Goal: Transaction & Acquisition: Purchase product/service

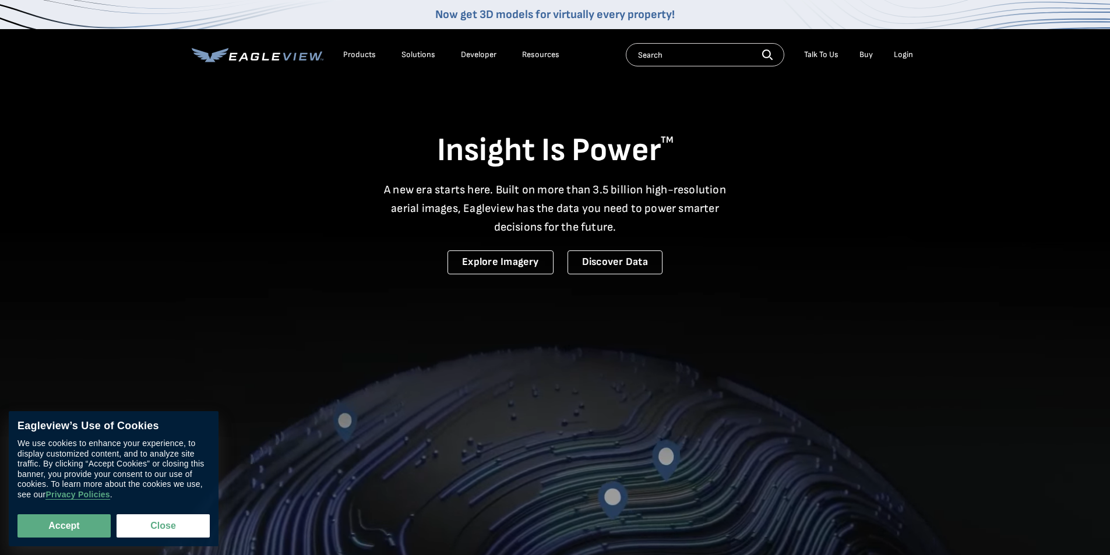
click at [907, 54] on div "Login" at bounding box center [902, 55] width 19 height 10
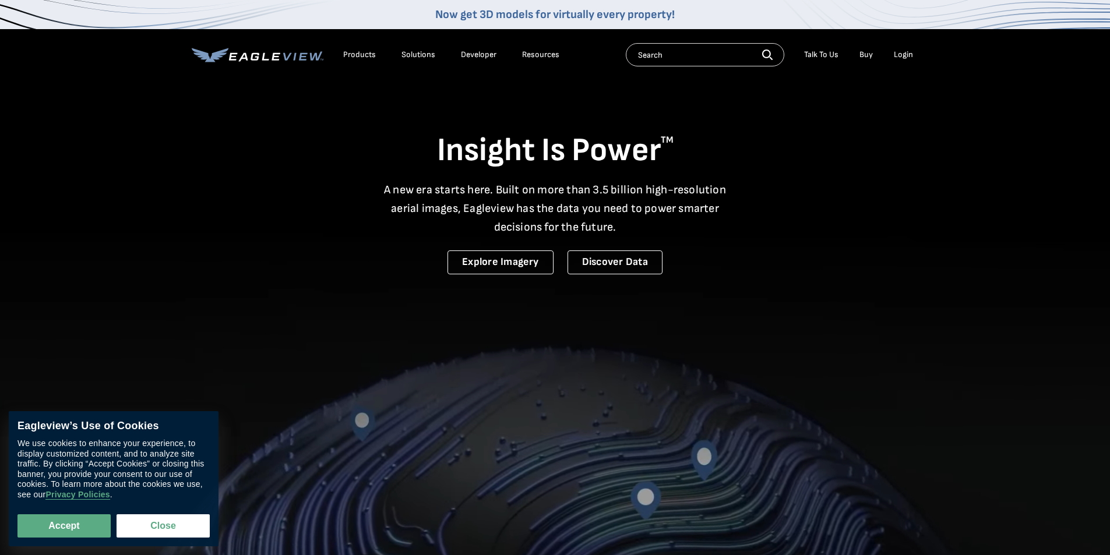
click at [901, 57] on div "Login" at bounding box center [902, 55] width 19 height 10
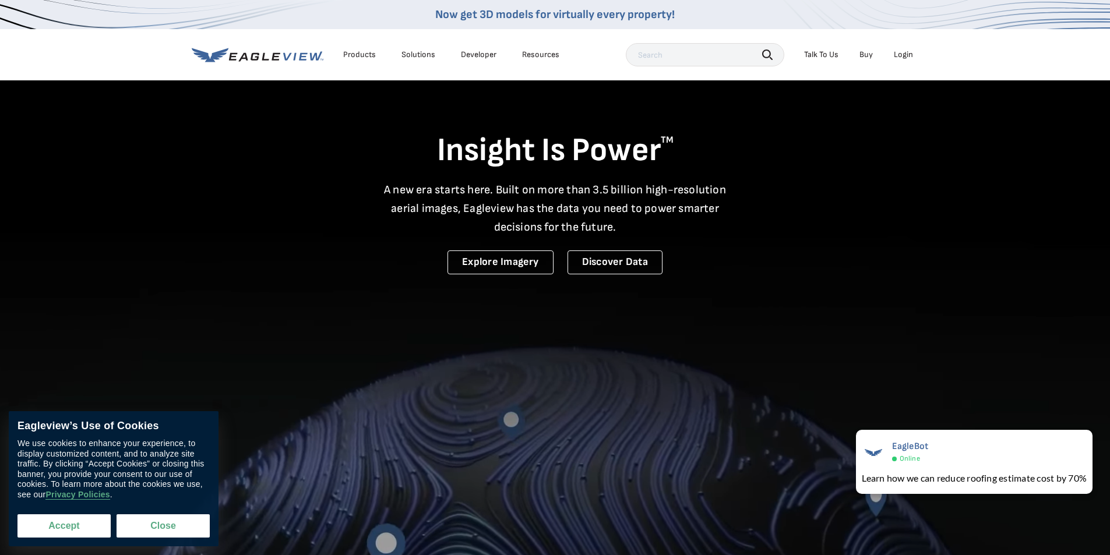
click at [65, 532] on button "Accept" at bounding box center [63, 525] width 93 height 23
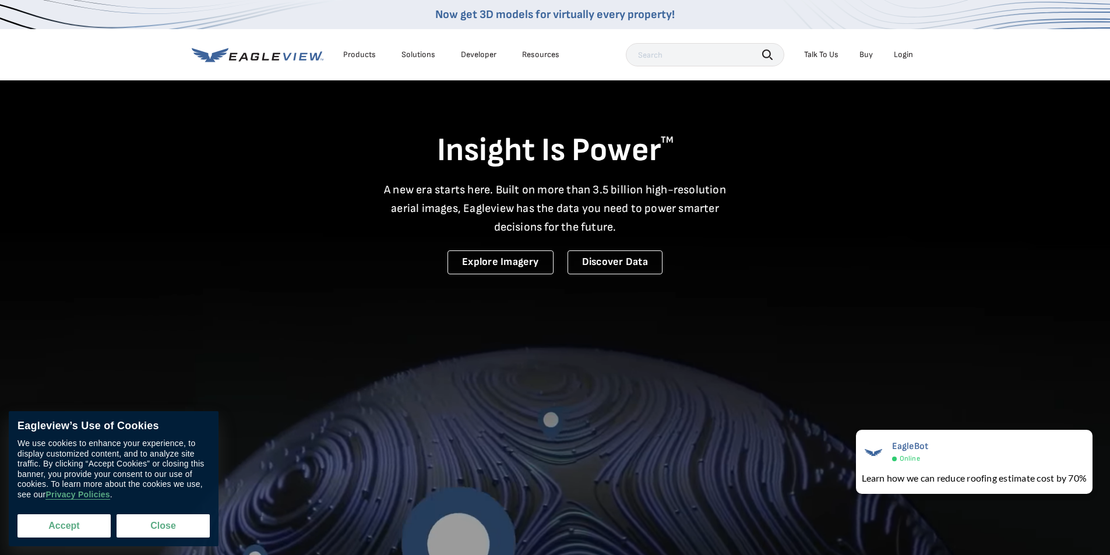
checkbox input "true"
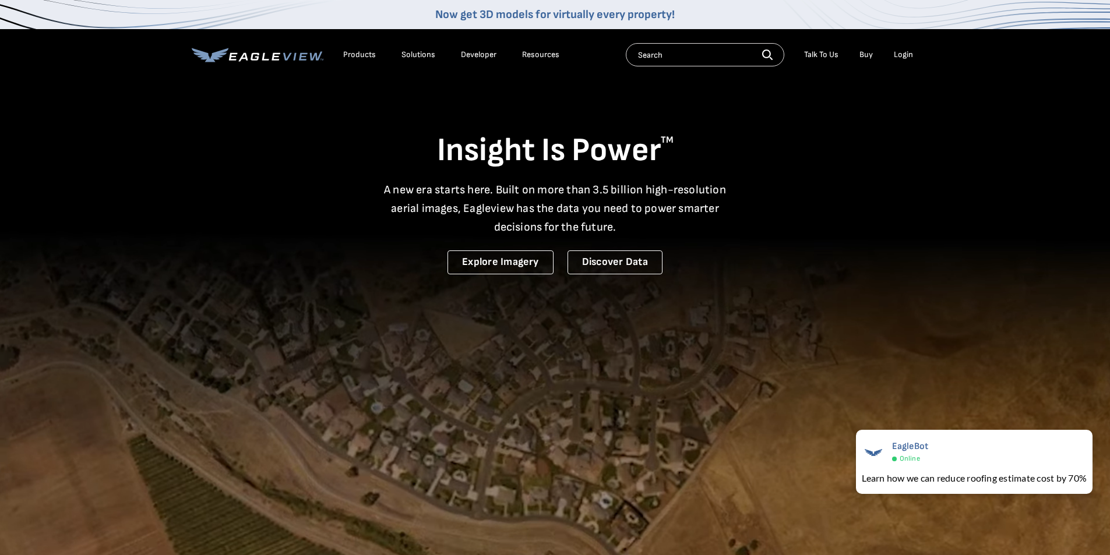
click at [900, 52] on div "Login" at bounding box center [902, 55] width 19 height 10
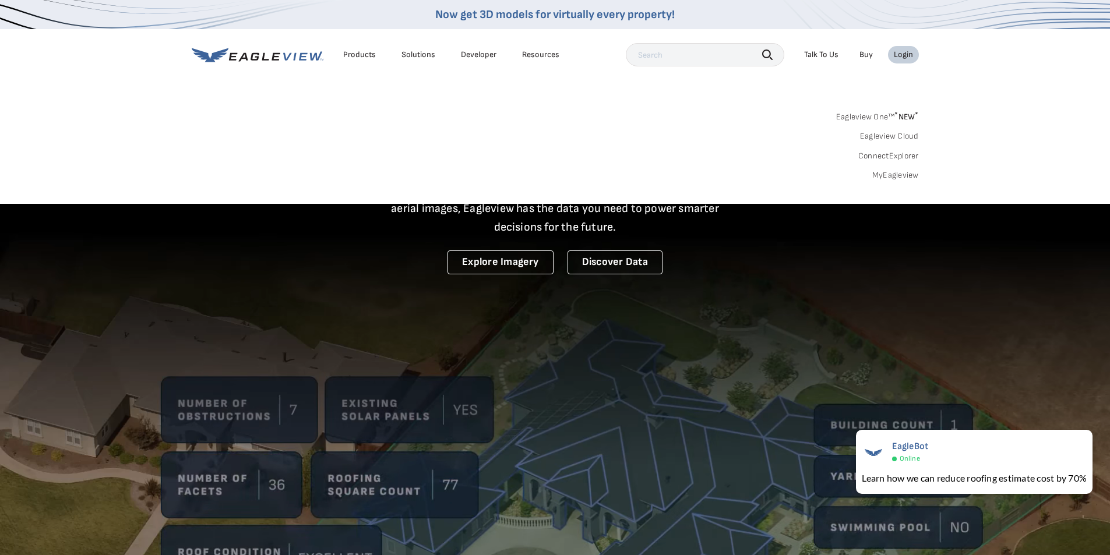
click at [877, 117] on link "Eagleview One™ * NEW *" at bounding box center [877, 114] width 83 height 13
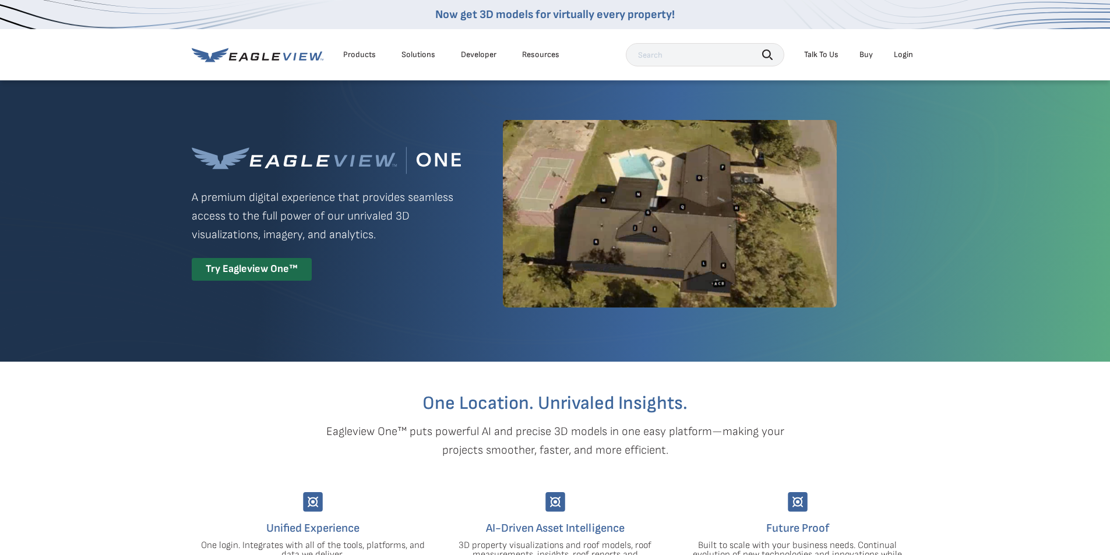
click at [902, 51] on div "Login" at bounding box center [902, 55] width 19 height 10
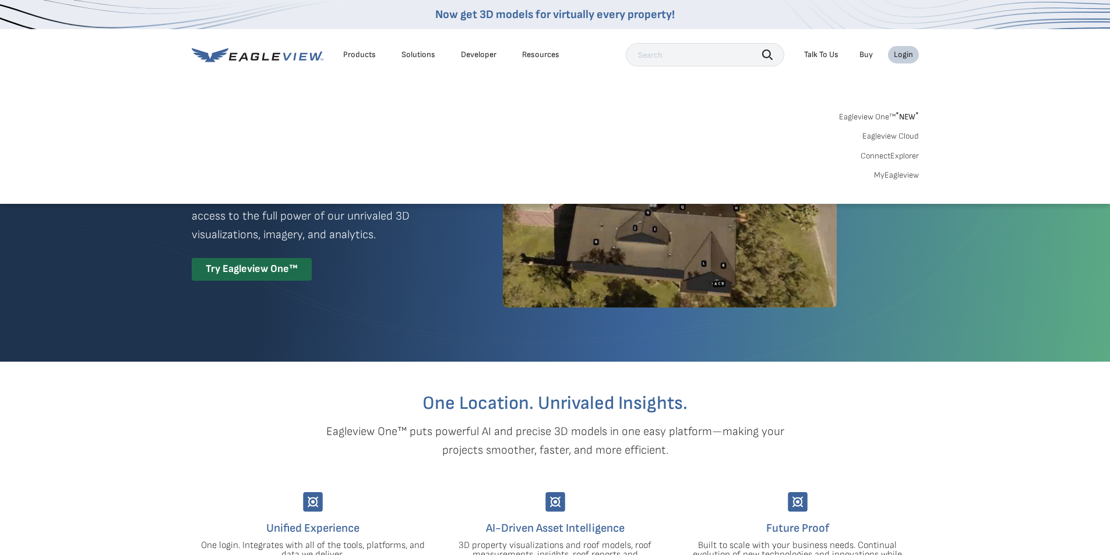
click at [903, 52] on div "Login" at bounding box center [902, 55] width 19 height 10
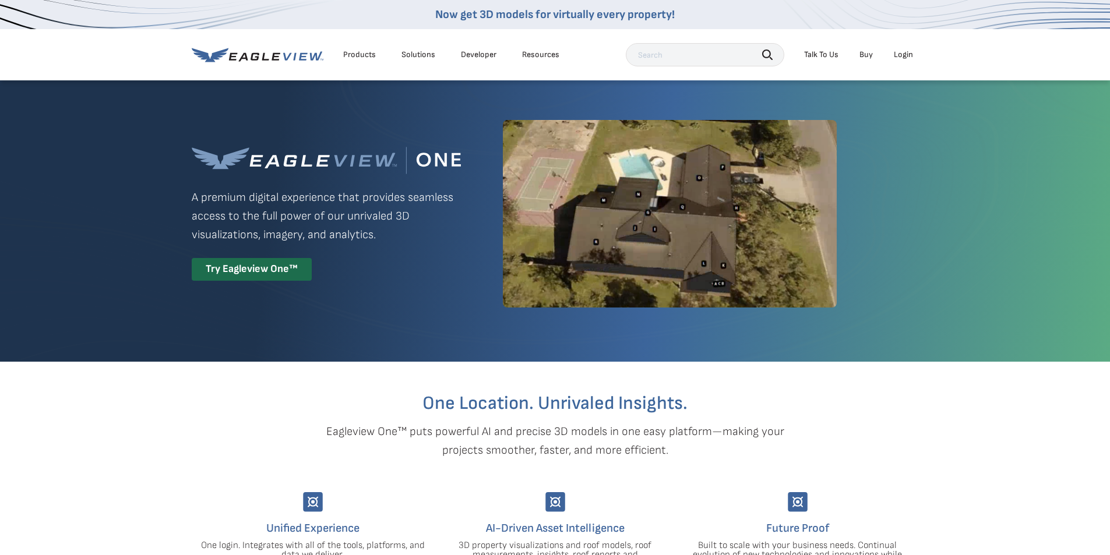
click at [908, 57] on div "Login" at bounding box center [902, 55] width 19 height 10
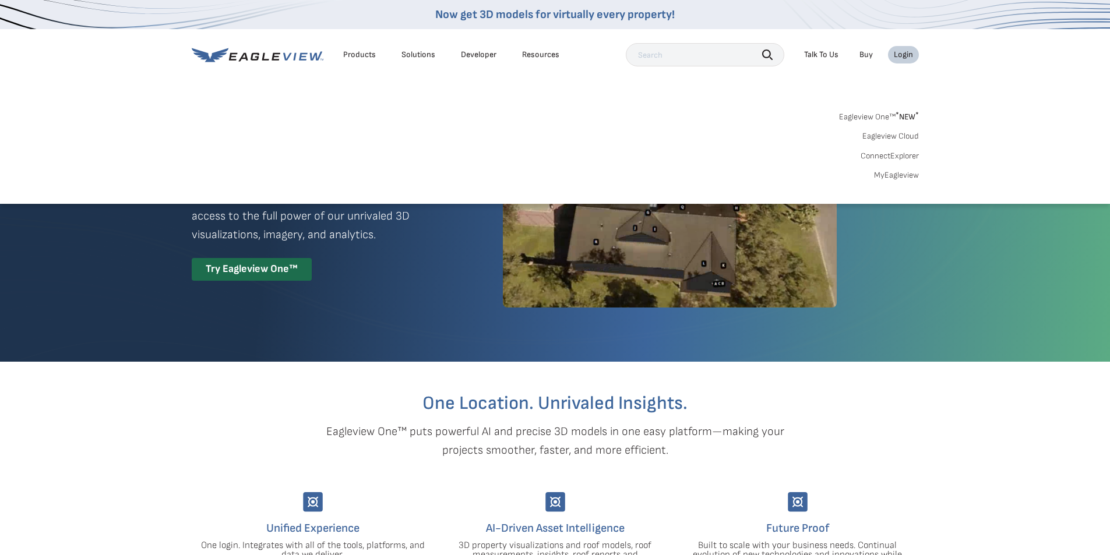
click at [876, 97] on div "Search Products Our Product Areas Imagery 1-Inch GSD Aerial Imagery *" at bounding box center [555, 148] width 1110 height 109
drag, startPoint x: 907, startPoint y: 45, endPoint x: 907, endPoint y: 52, distance: 6.4
click at [907, 51] on div "Search Talk To Us Buy Login" at bounding box center [772, 54] width 293 height 23
click at [907, 52] on div "Login" at bounding box center [902, 55] width 19 height 10
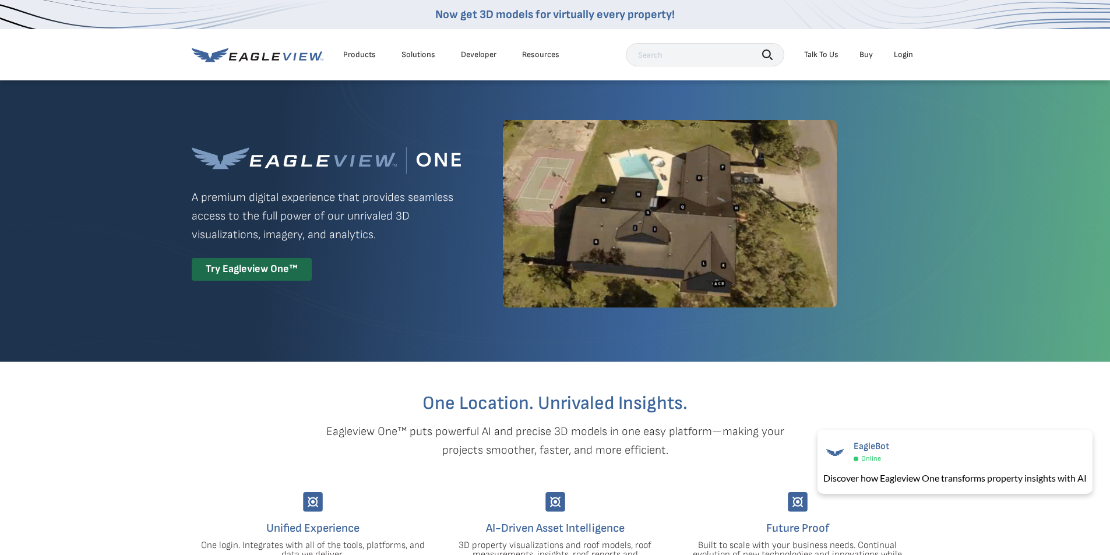
click at [906, 51] on div "Login" at bounding box center [902, 55] width 19 height 10
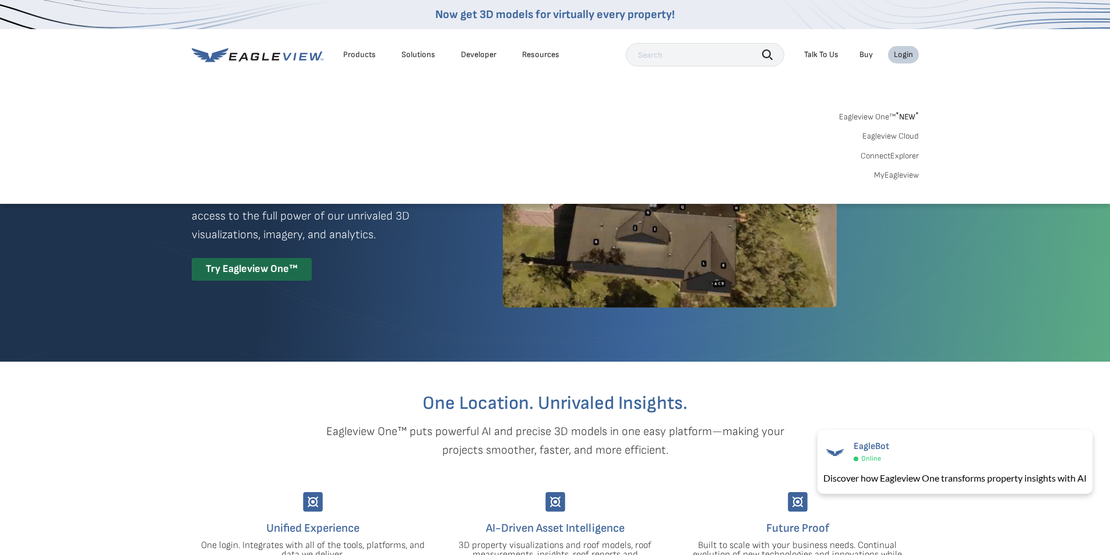
click at [906, 51] on div "Login" at bounding box center [902, 55] width 19 height 10
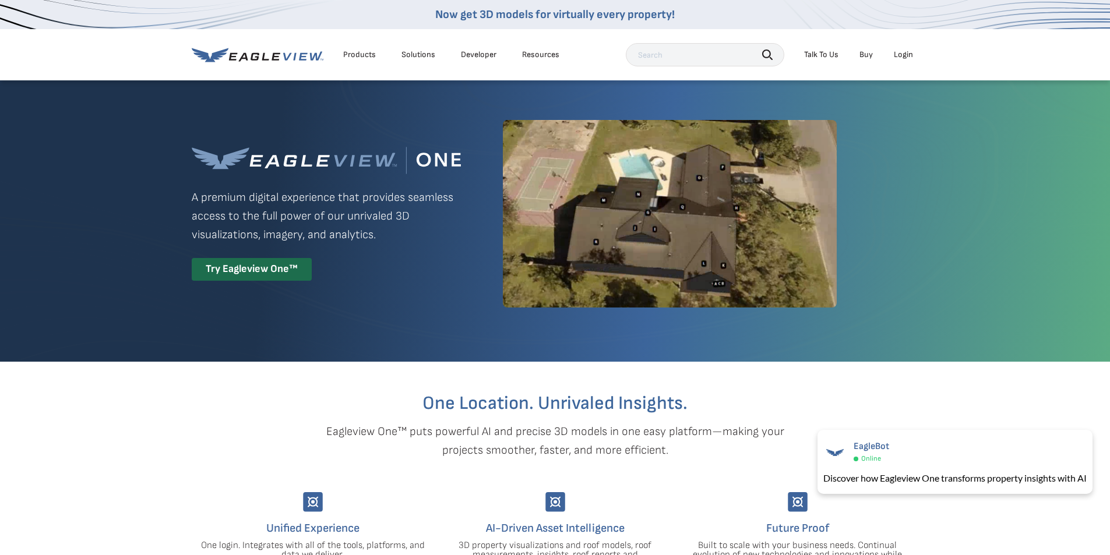
click at [904, 52] on div "Login" at bounding box center [902, 55] width 19 height 10
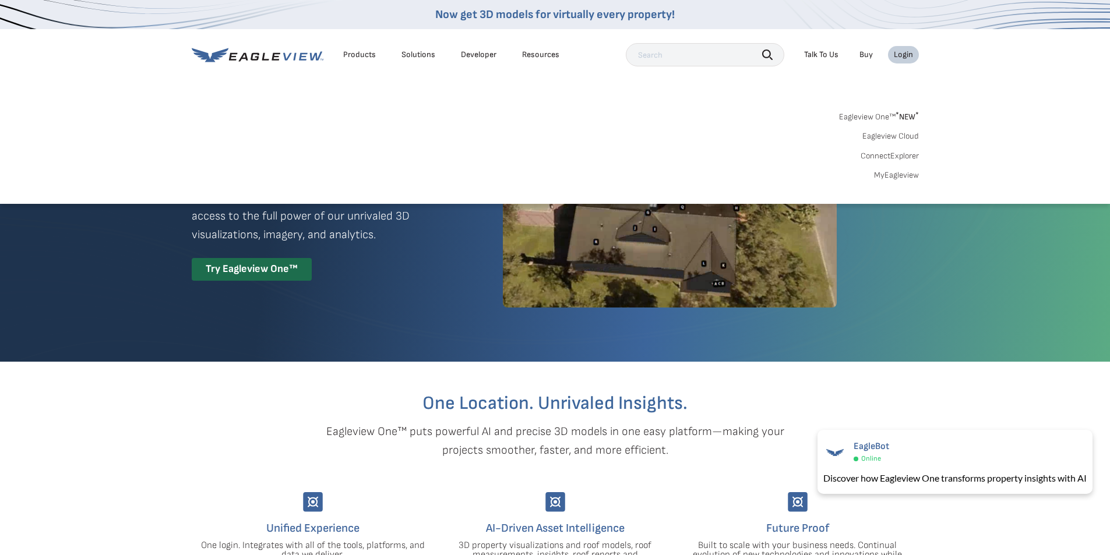
click at [904, 52] on div "Login" at bounding box center [902, 55] width 19 height 10
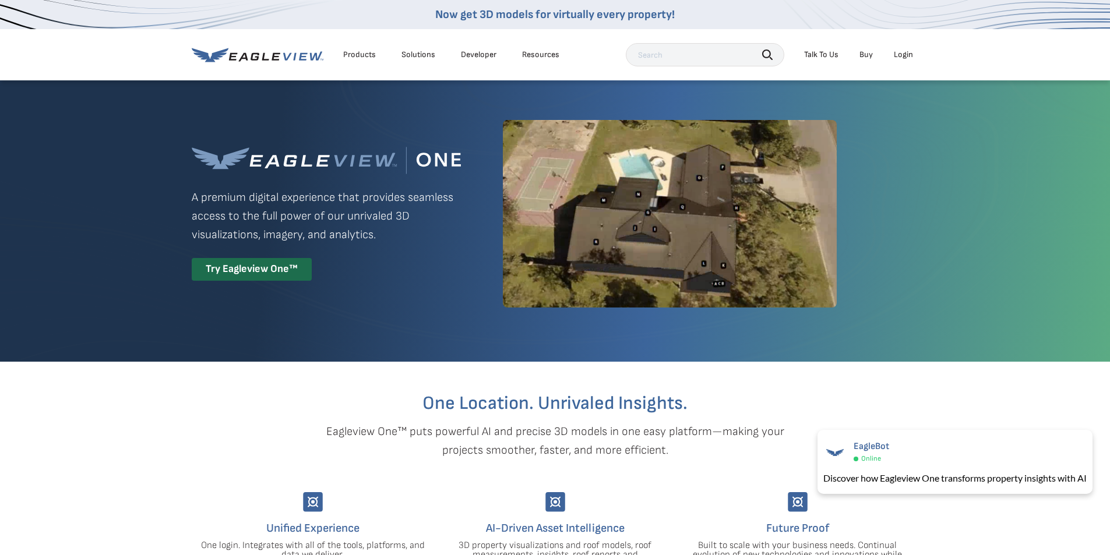
click at [904, 52] on div "Login" at bounding box center [902, 55] width 19 height 10
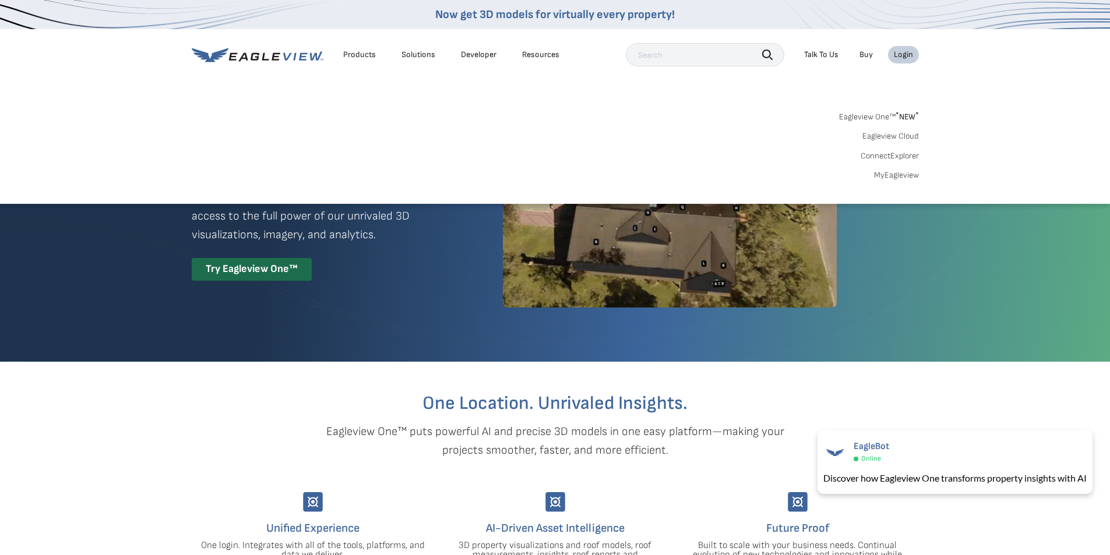
click at [885, 114] on link "Eagleview One™ * NEW *" at bounding box center [879, 114] width 80 height 13
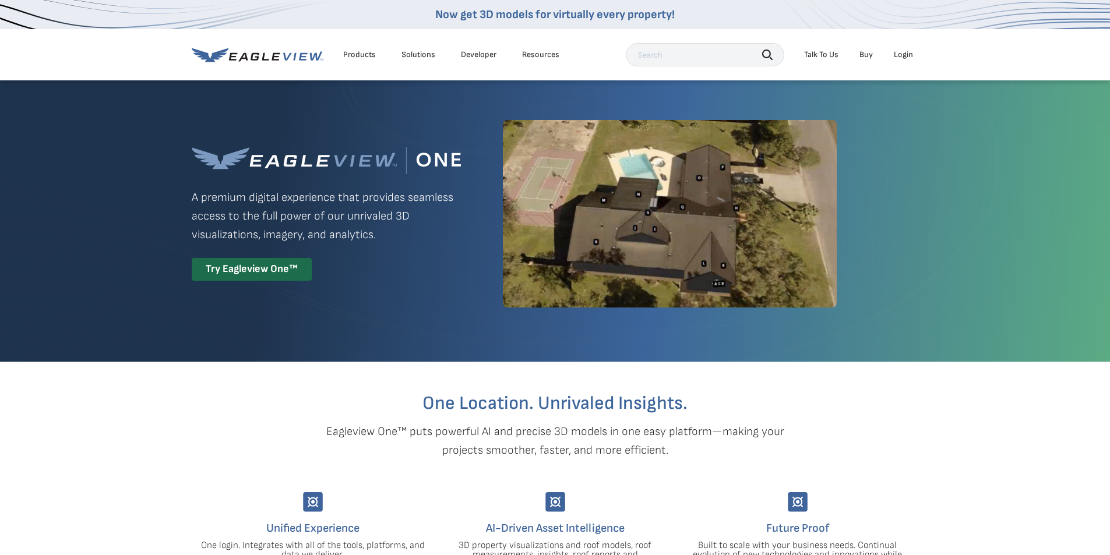
click at [898, 52] on div "Login" at bounding box center [902, 55] width 19 height 10
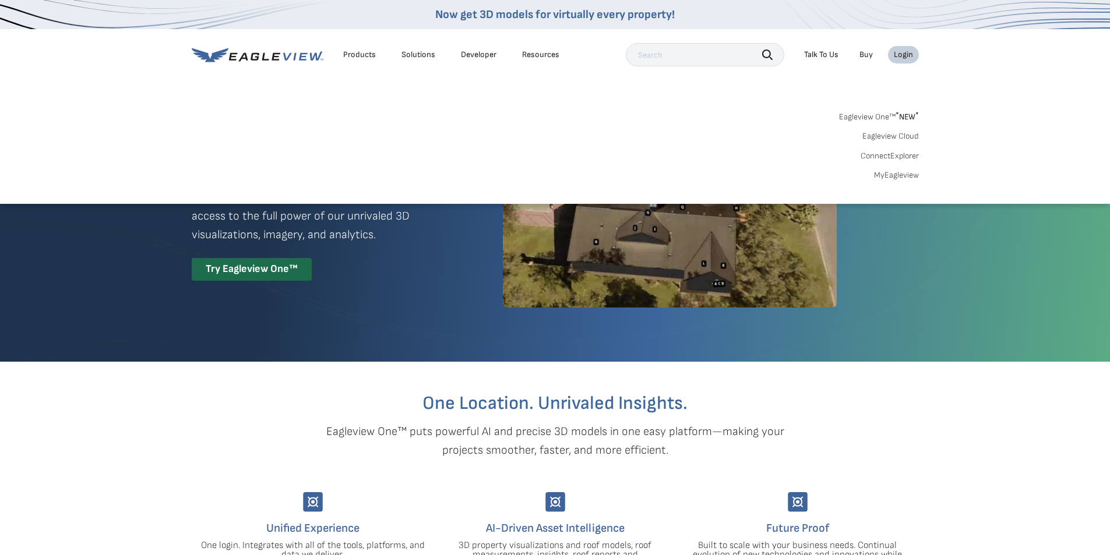
click at [908, 118] on span "* NEW *" at bounding box center [906, 117] width 23 height 10
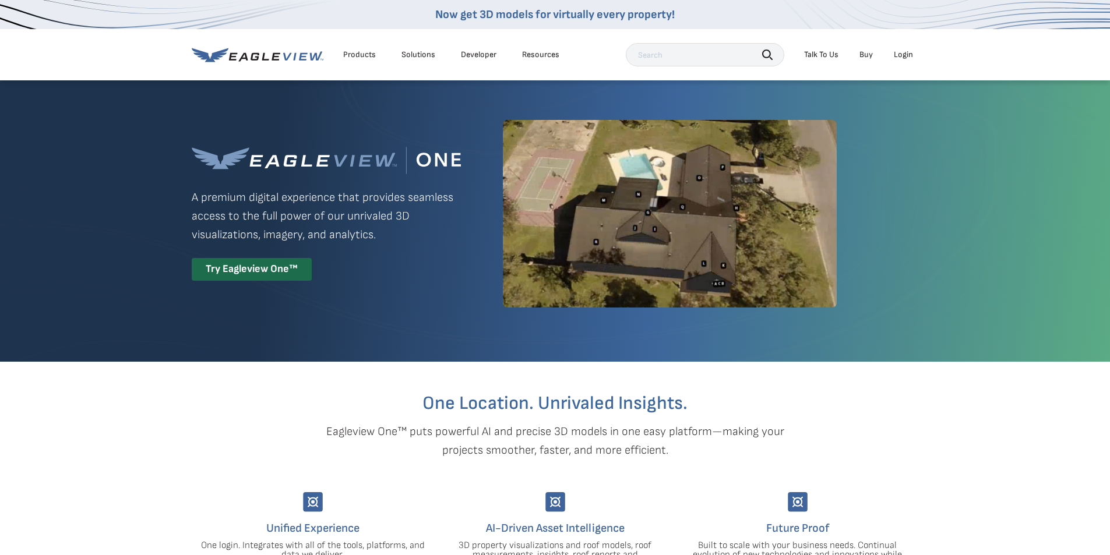
click at [904, 59] on div "Login" at bounding box center [902, 55] width 19 height 10
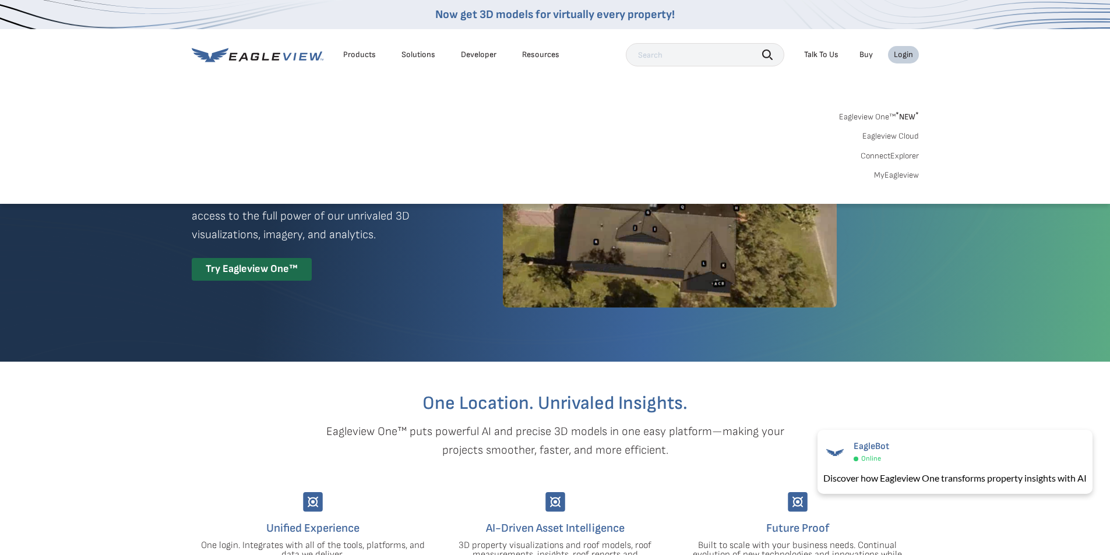
click at [891, 135] on link "Eagleview Cloud" at bounding box center [890, 136] width 56 height 10
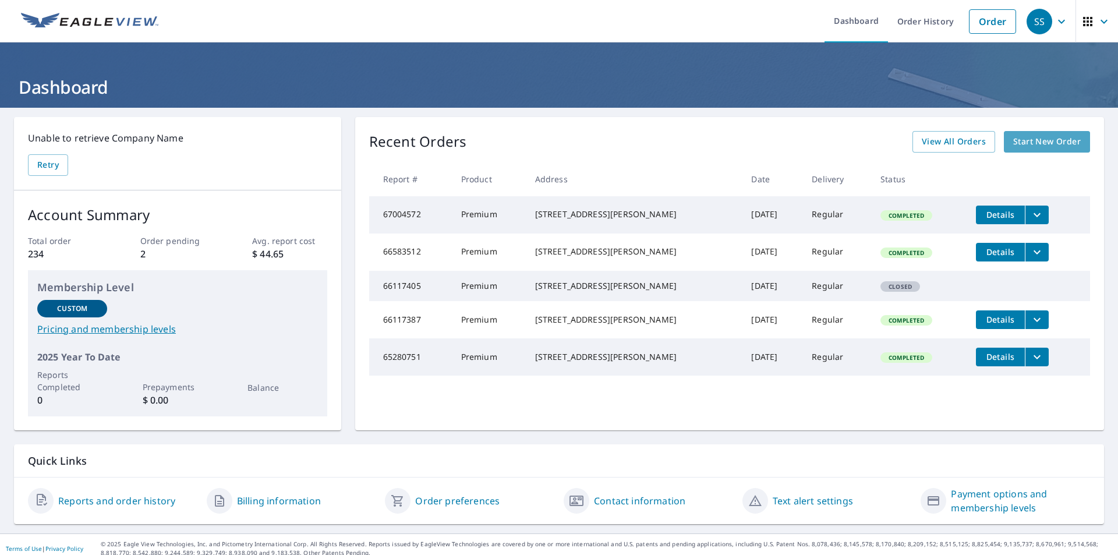
click at [1058, 139] on span "Start New Order" at bounding box center [1047, 142] width 68 height 15
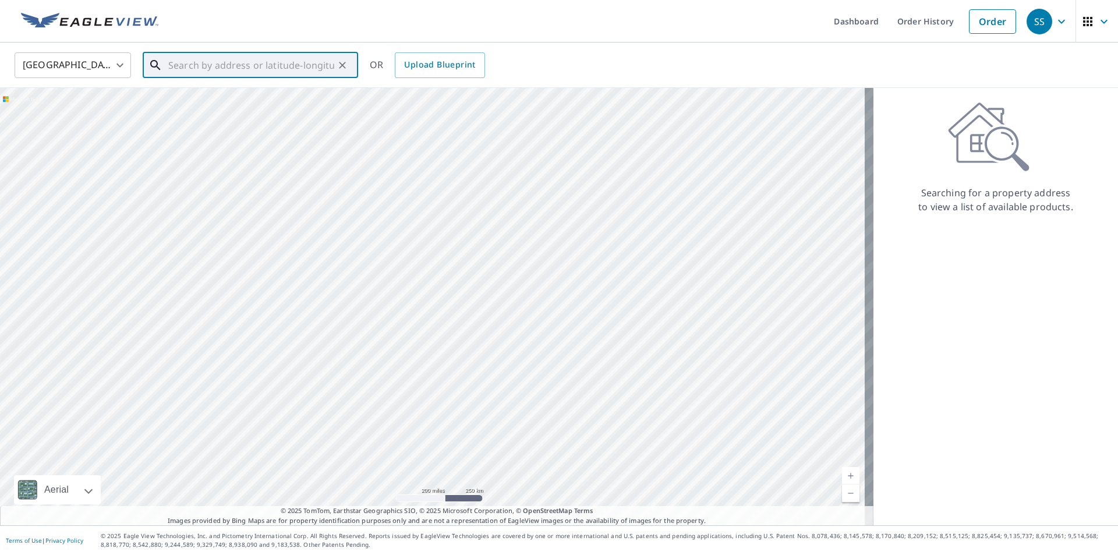
click at [181, 71] on input "text" at bounding box center [251, 65] width 166 height 33
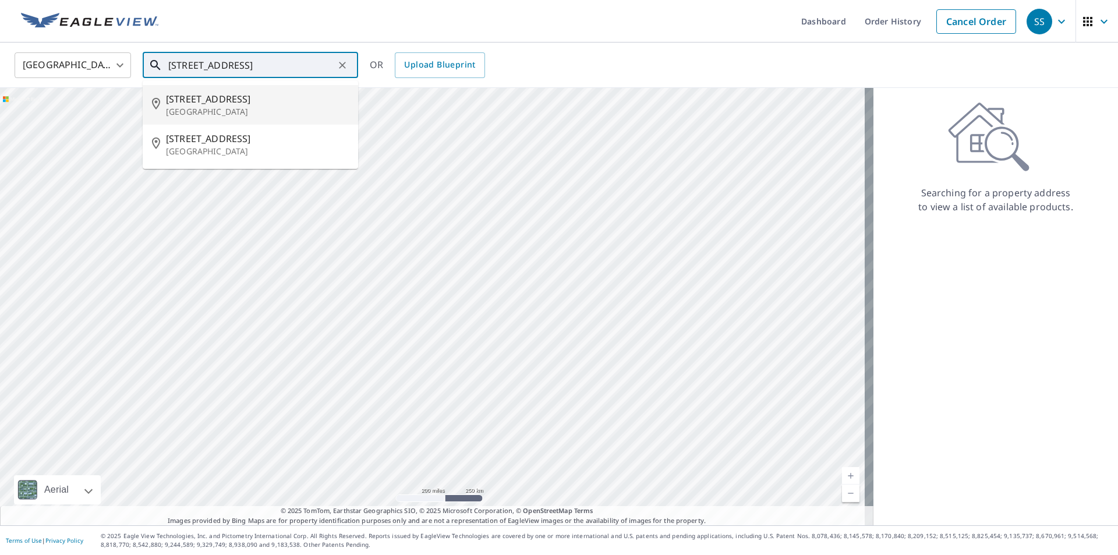
click at [167, 98] on span "[STREET_ADDRESS]" at bounding box center [257, 99] width 183 height 14
type input "[STREET_ADDRESS]"
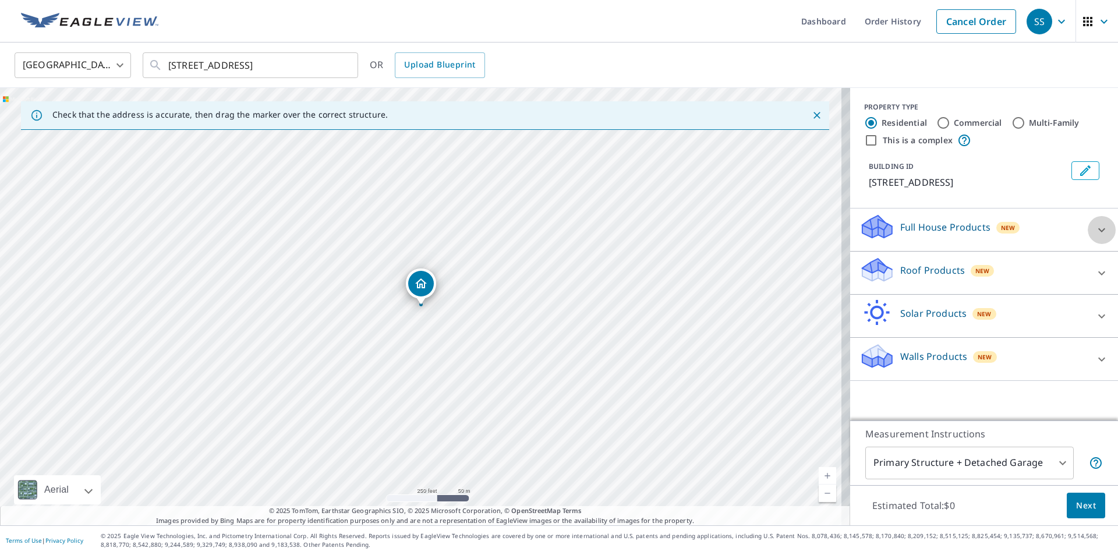
click at [1095, 232] on icon at bounding box center [1102, 230] width 14 height 14
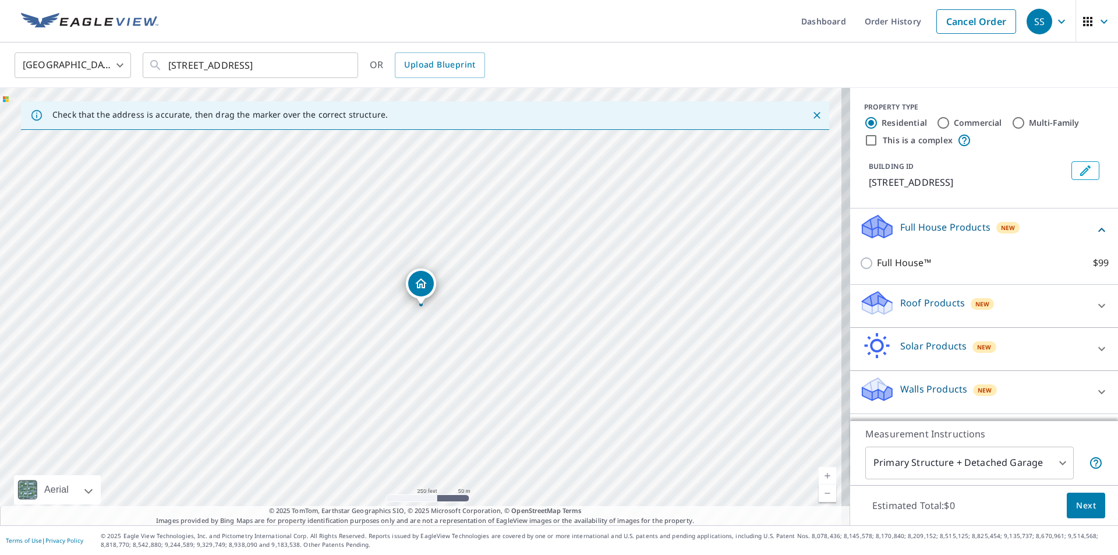
click at [1095, 232] on icon at bounding box center [1102, 230] width 14 height 14
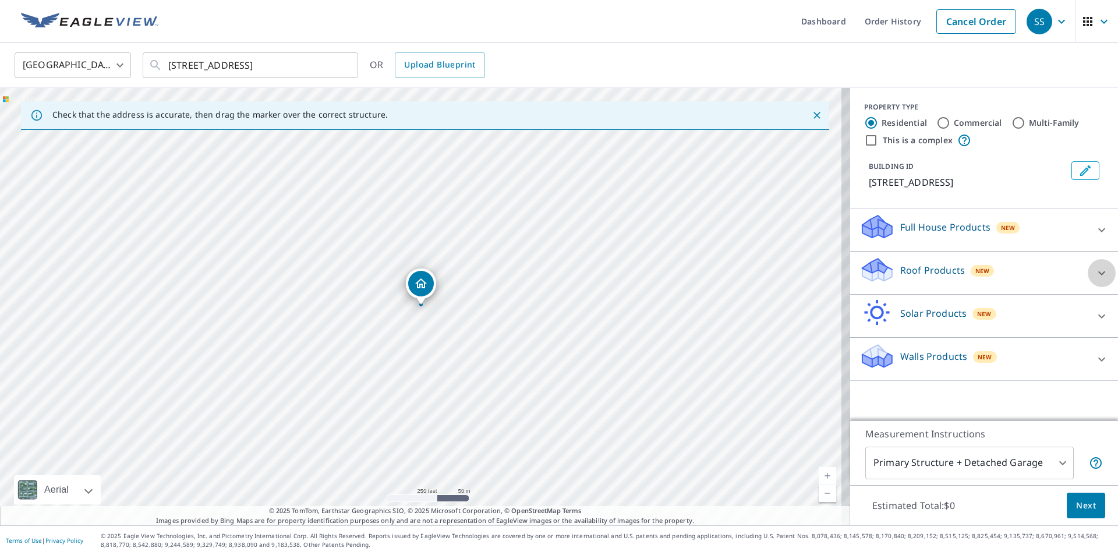
click at [1095, 271] on icon at bounding box center [1102, 273] width 14 height 14
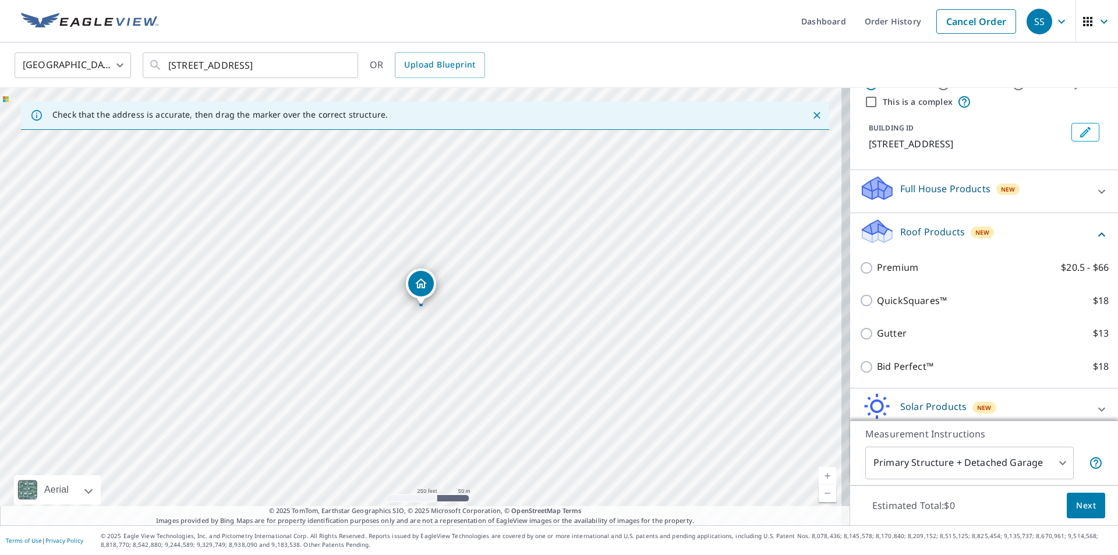
scroll to position [58, 0]
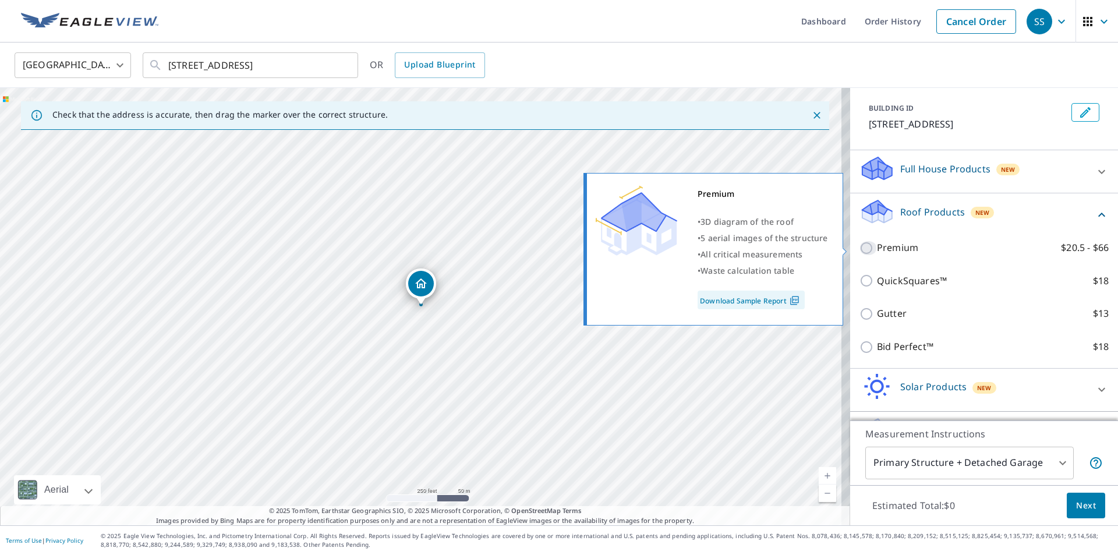
click at [860, 244] on input "Premium $20.5 - $66" at bounding box center [868, 248] width 17 height 14
checkbox input "true"
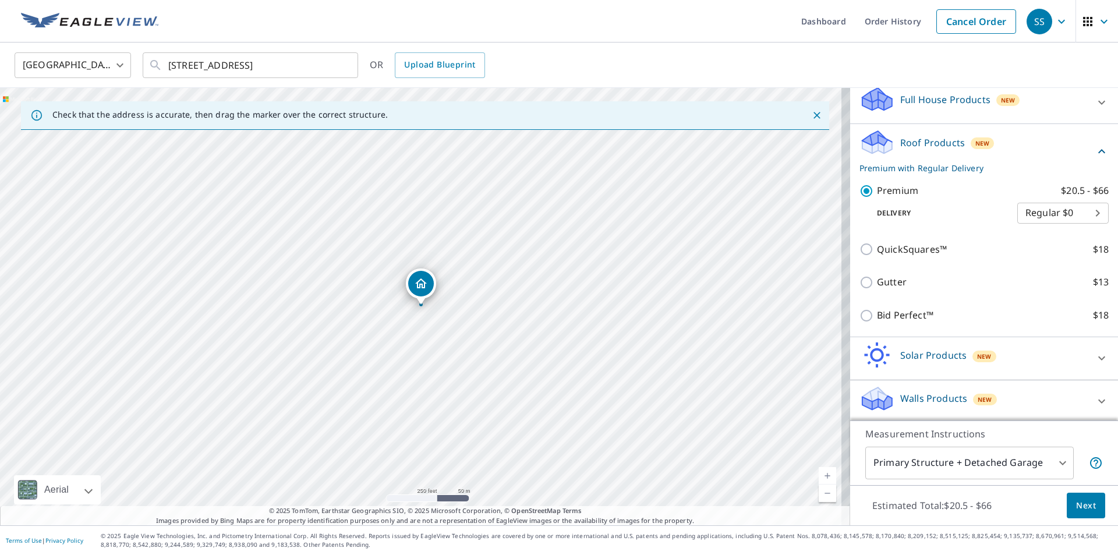
scroll to position [130, 0]
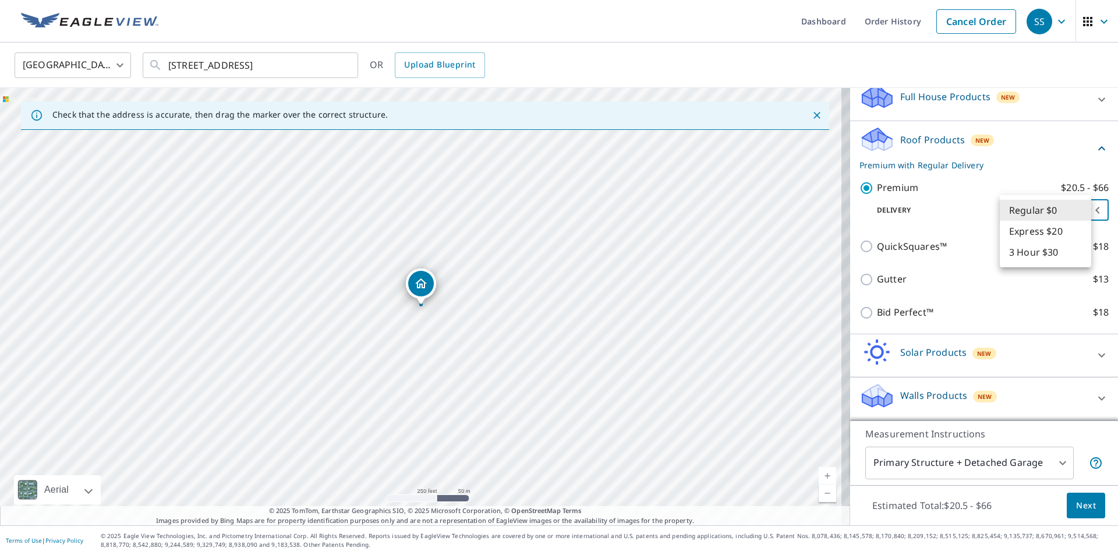
click at [1086, 212] on body "SS SS Dashboard Order History Cancel Order SS United States [GEOGRAPHIC_DATA] ​…" at bounding box center [559, 277] width 1118 height 555
click at [973, 213] on div at bounding box center [559, 277] width 1118 height 555
click at [1079, 507] on span "Next" at bounding box center [1086, 506] width 20 height 15
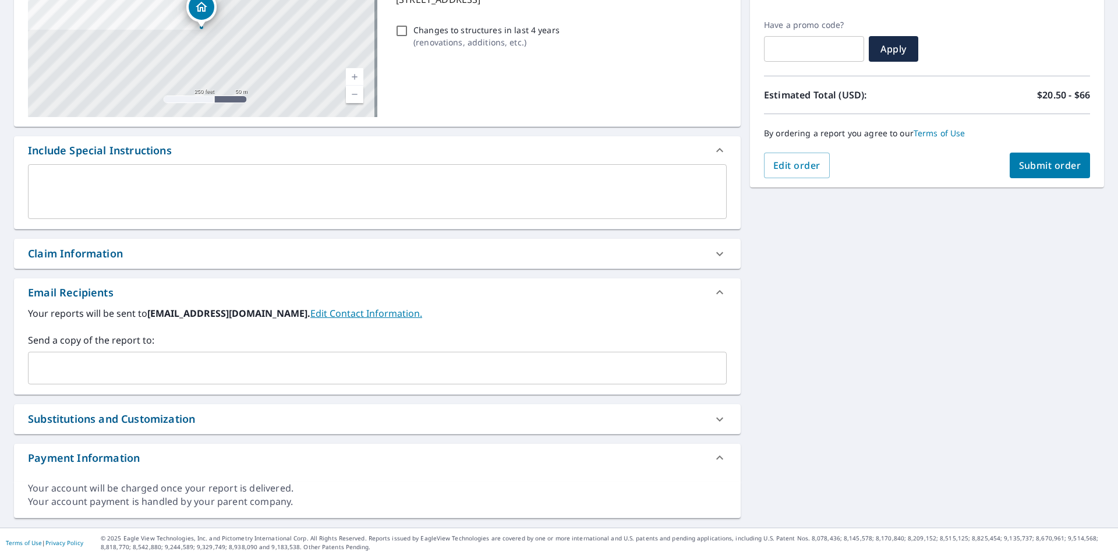
scroll to position [186, 0]
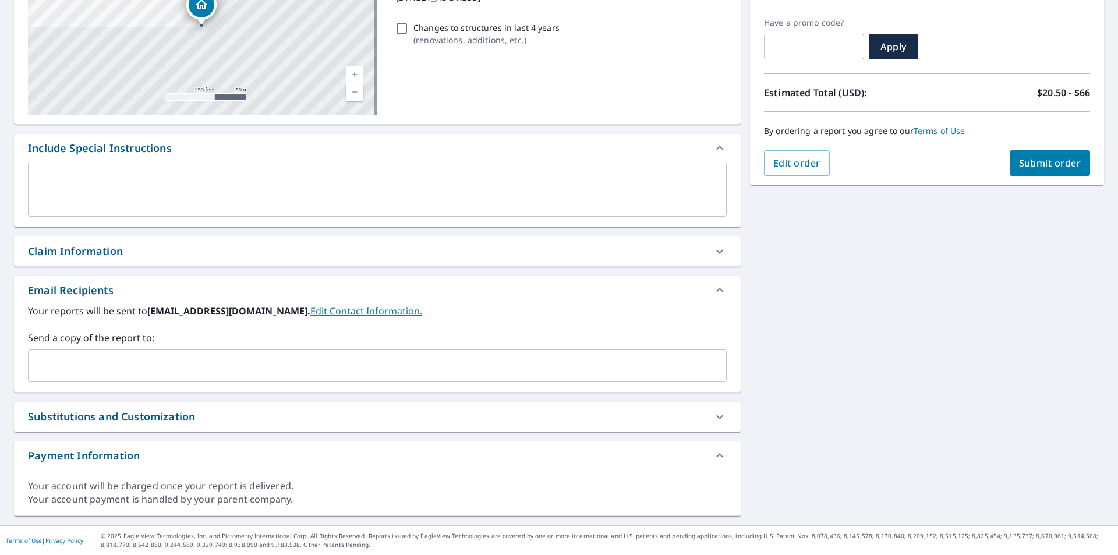
click at [105, 356] on input "text" at bounding box center [368, 366] width 671 height 22
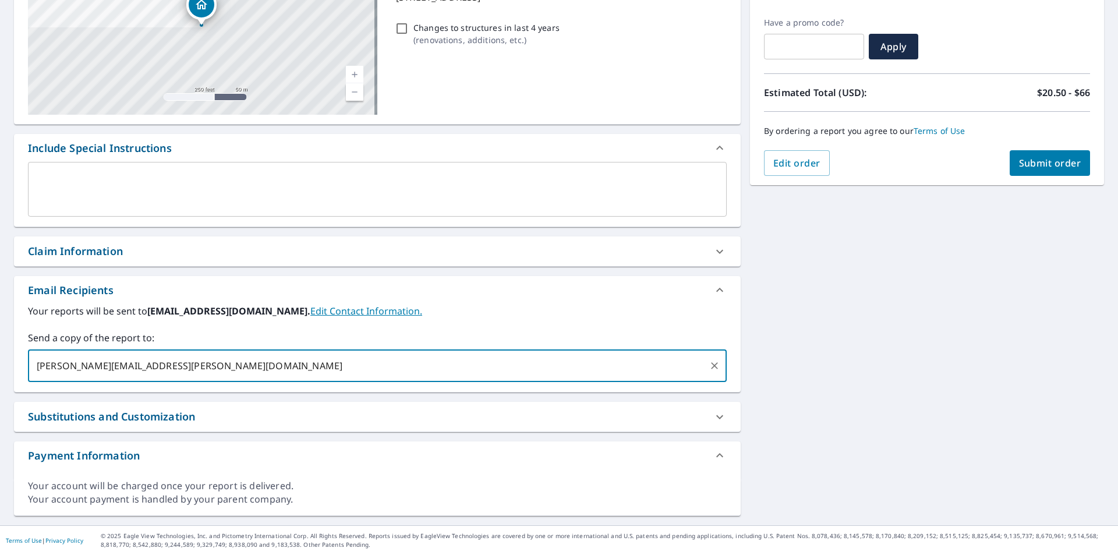
type input "[PERSON_NAME][EMAIL_ADDRESS][PERSON_NAME][DOMAIN_NAME]"
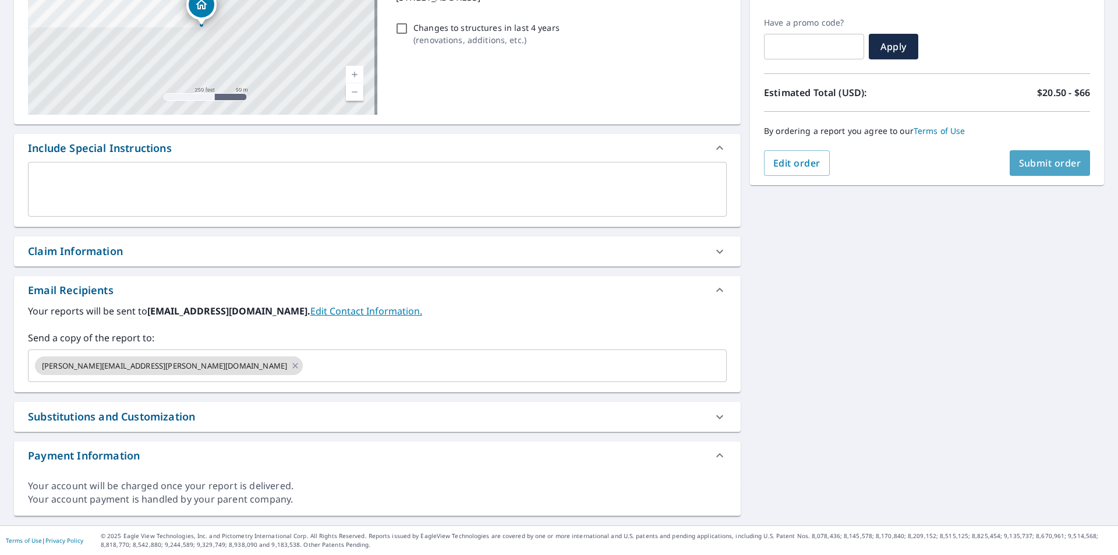
click at [1038, 157] on span "Submit order" at bounding box center [1050, 163] width 62 height 13
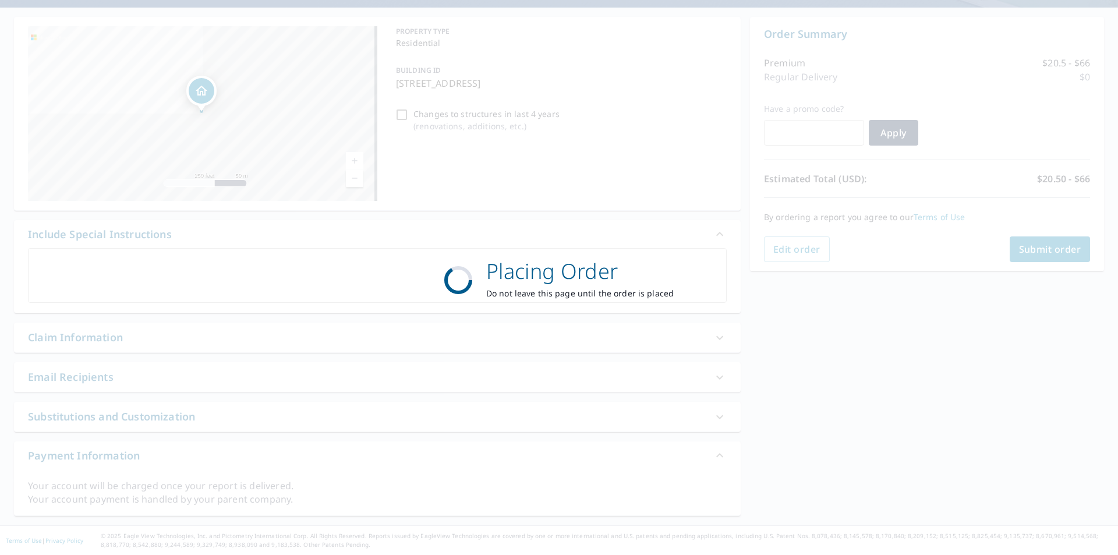
scroll to position [100, 0]
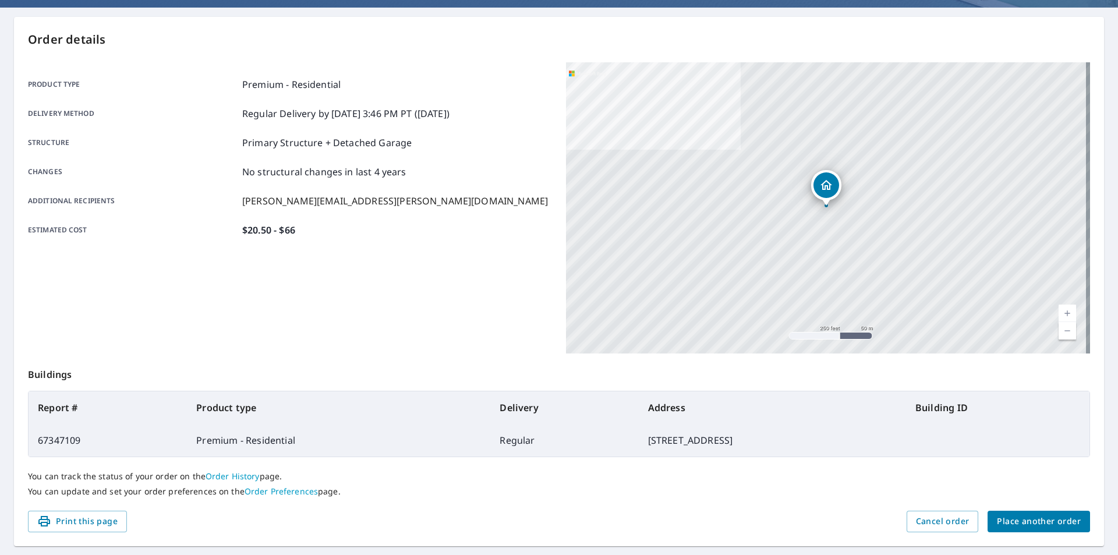
click at [235, 478] on link "Order History" at bounding box center [233, 476] width 54 height 11
